Goal: Task Accomplishment & Management: Manage account settings

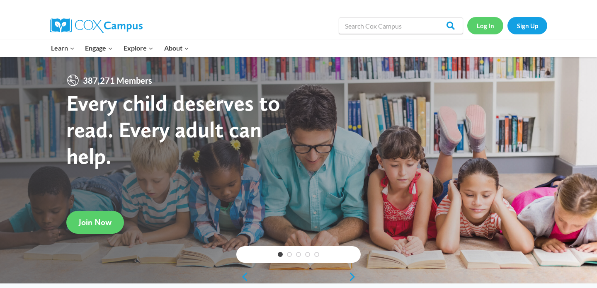
click at [489, 26] on link "Log In" at bounding box center [485, 25] width 36 height 17
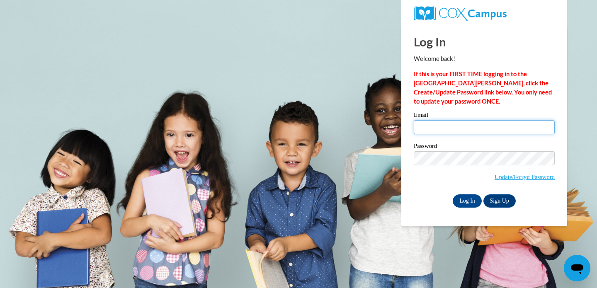
click at [432, 120] on input "Email" at bounding box center [484, 127] width 141 height 14
type input "julianna20wilkey@gmail.com"
click at [453, 194] on input "Log In" at bounding box center [467, 200] width 29 height 13
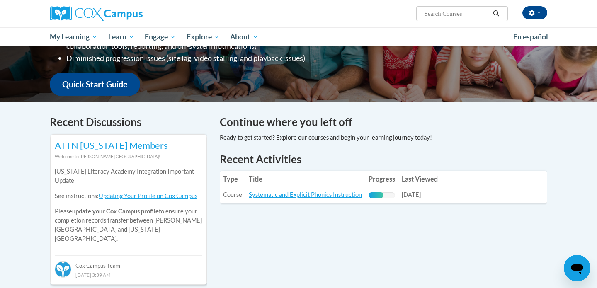
scroll to position [191, 0]
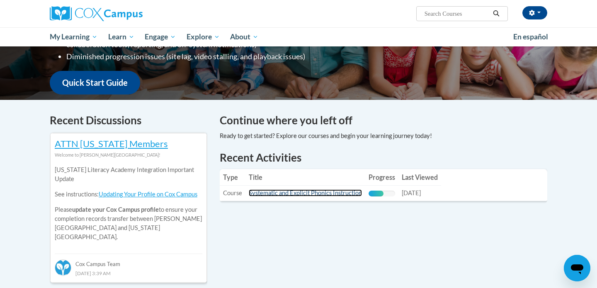
click at [296, 193] on link "Systematic and Explicit Phonics Instruction" at bounding box center [305, 192] width 113 height 7
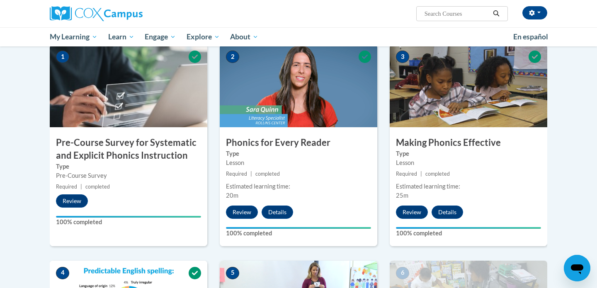
scroll to position [171, 0]
